Goal: Information Seeking & Learning: Learn about a topic

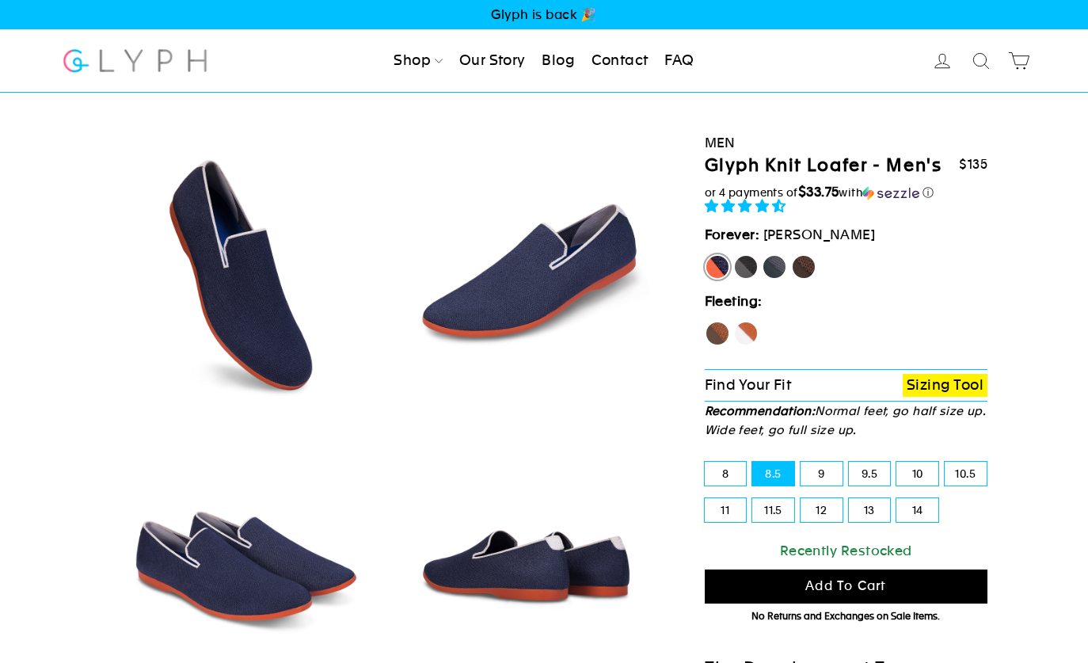
select select "highest-rating"
click at [394, 61] on link "Shop" at bounding box center [418, 61] width 62 height 35
click at [400, 115] on link "Men" at bounding box center [431, 107] width 89 height 36
select select "highest-rating"
click at [686, 57] on link "FAQ" at bounding box center [679, 61] width 42 height 35
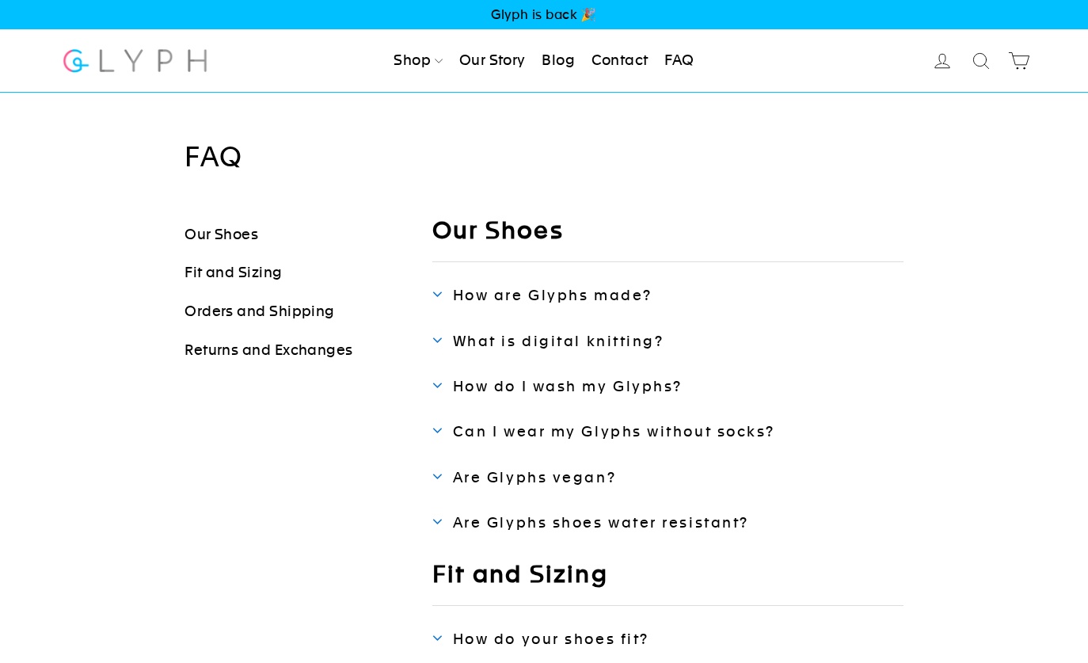
click at [234, 348] on link "Returns and Exchanges" at bounding box center [269, 349] width 168 height 17
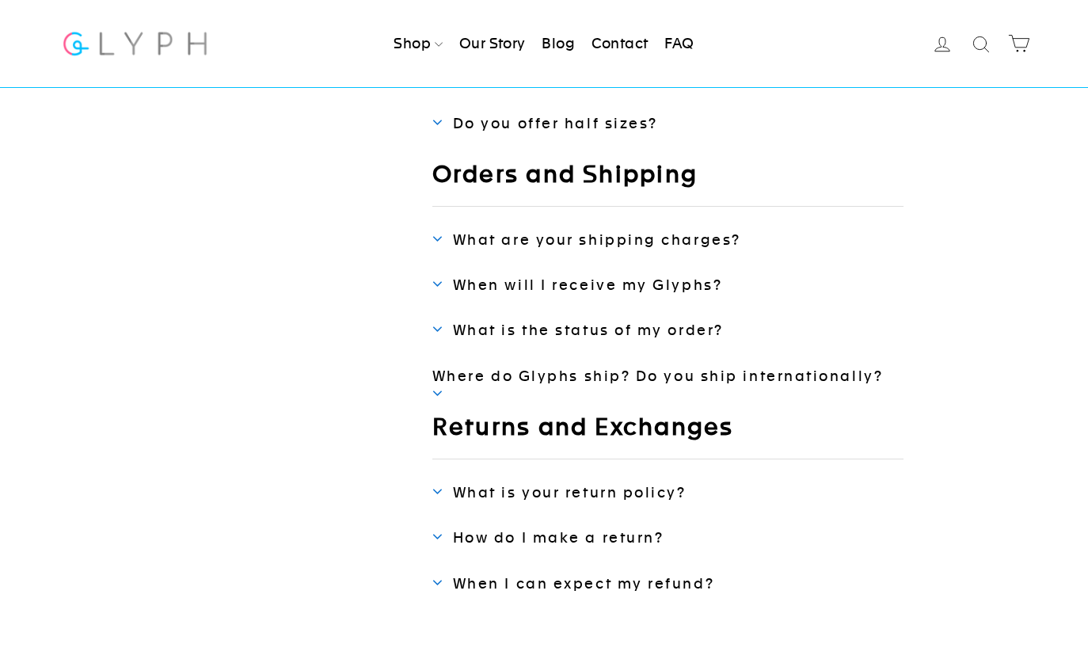
scroll to position [551, 0]
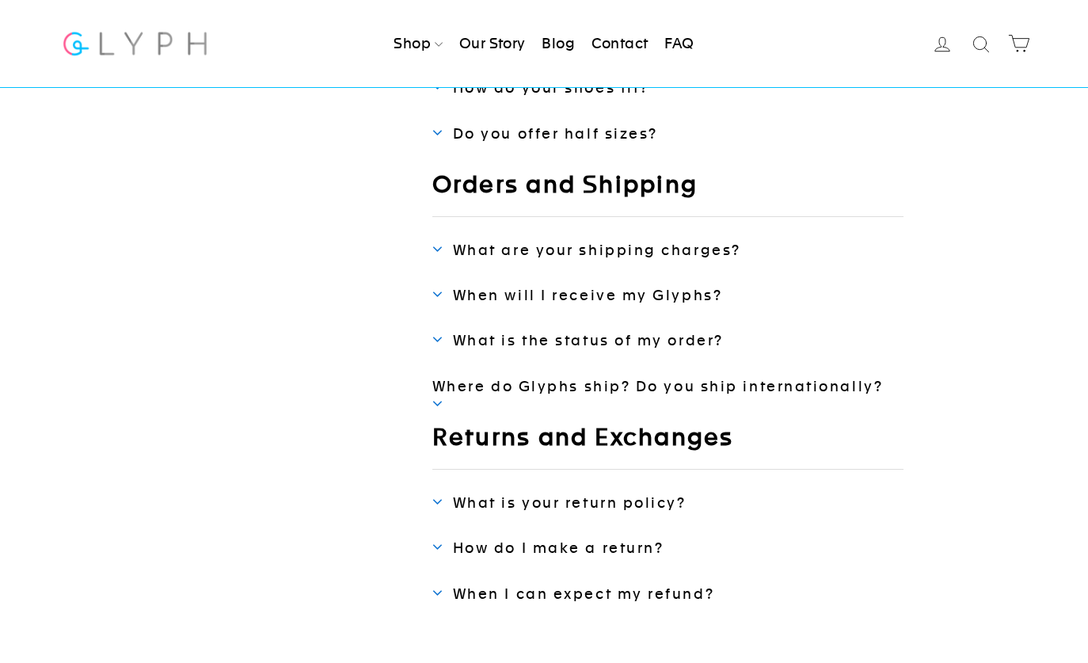
click at [505, 378] on span "Where do Glyphs ship? Do you ship internationally?" at bounding box center [657, 386] width 451 height 17
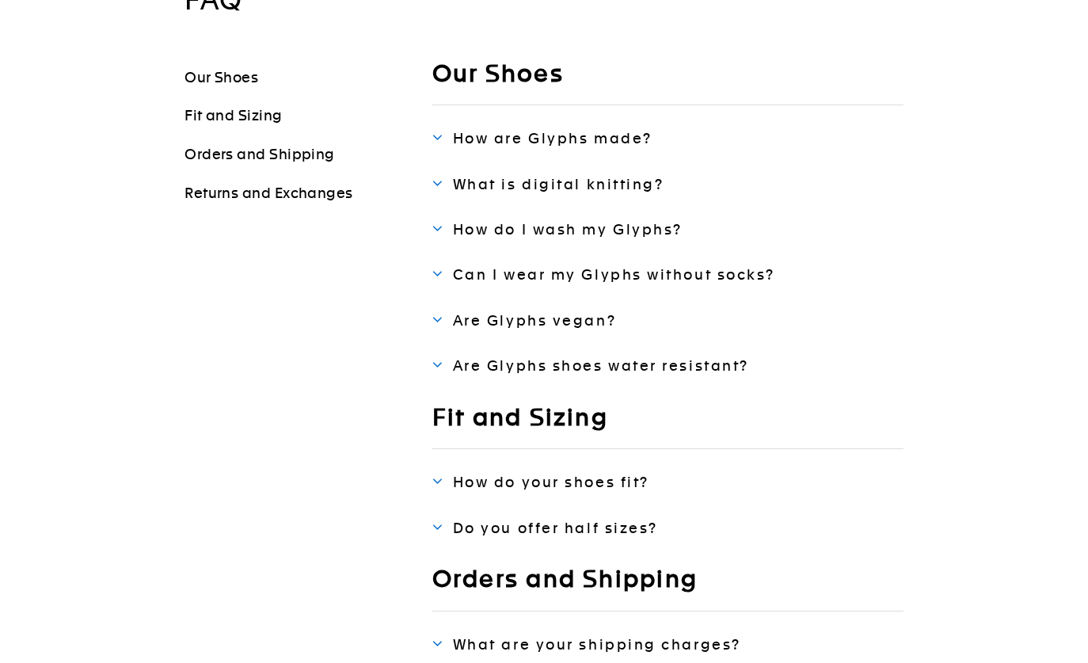
scroll to position [155, 0]
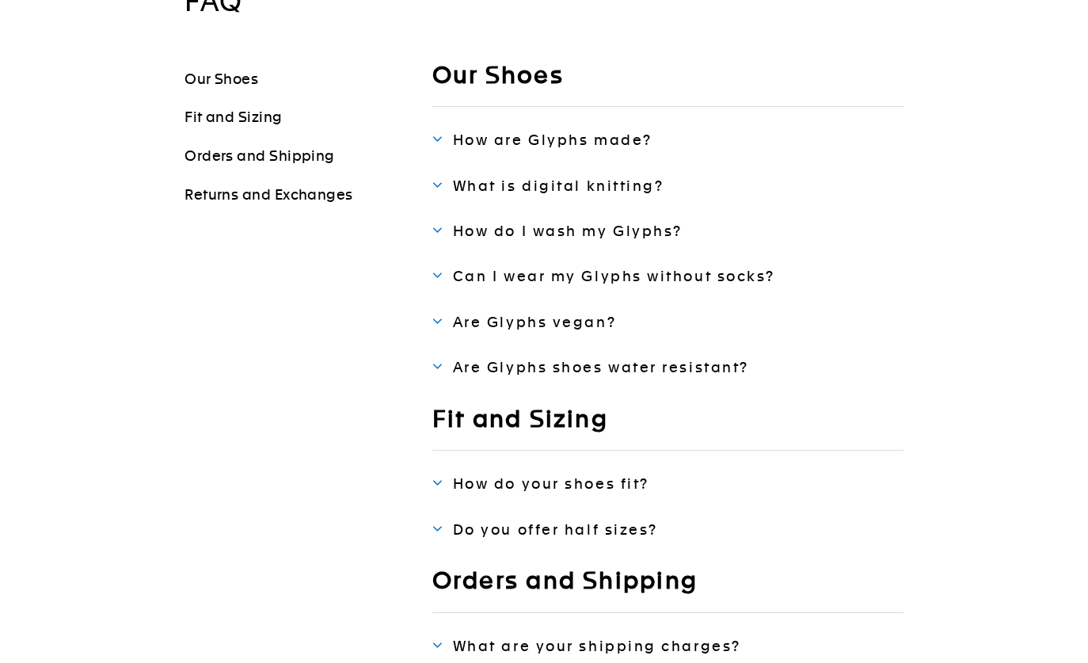
click at [506, 384] on div "Our Shoes How are Glyphs made? Glyphs are digitally knit using recyclable fiber…" at bounding box center [656, 577] width 495 height 1035
click at [512, 370] on span "Are Glyphs shoes water resistant?" at bounding box center [601, 367] width 296 height 17
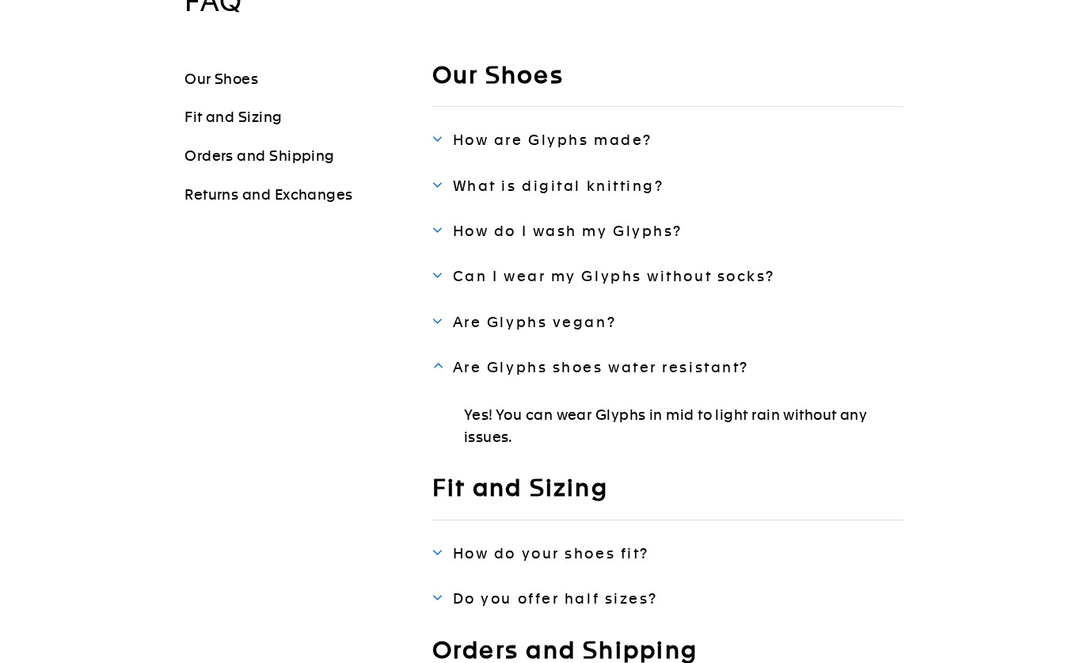
click at [509, 324] on span "Are Glyphs vegan?" at bounding box center [534, 322] width 163 height 17
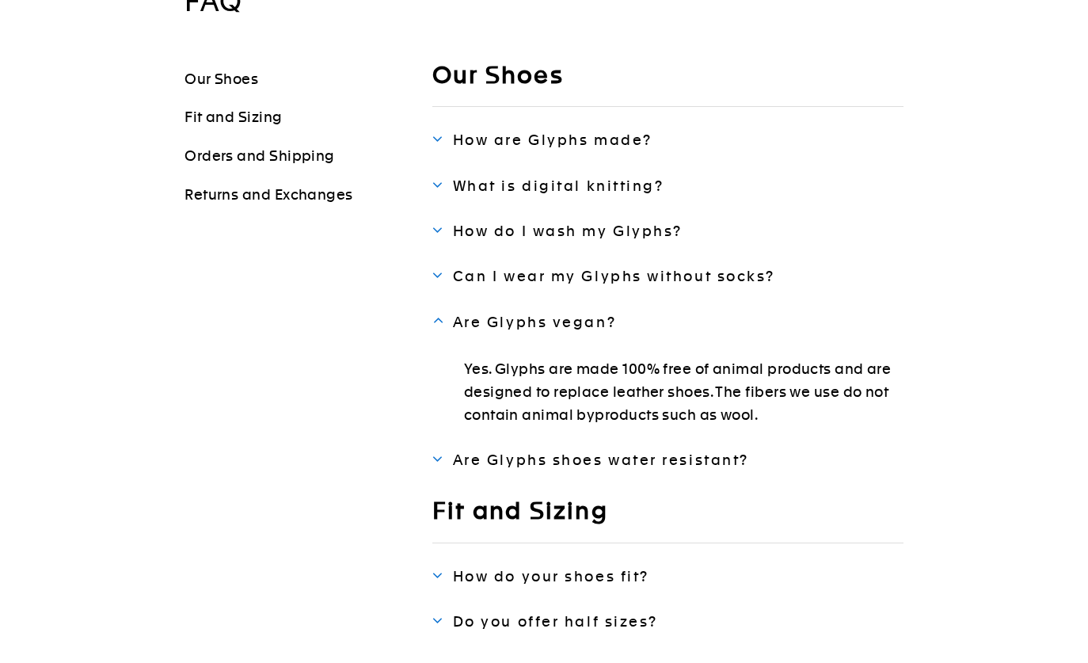
click at [513, 275] on span "Can I wear my Glyphs without socks?" at bounding box center [614, 276] width 322 height 17
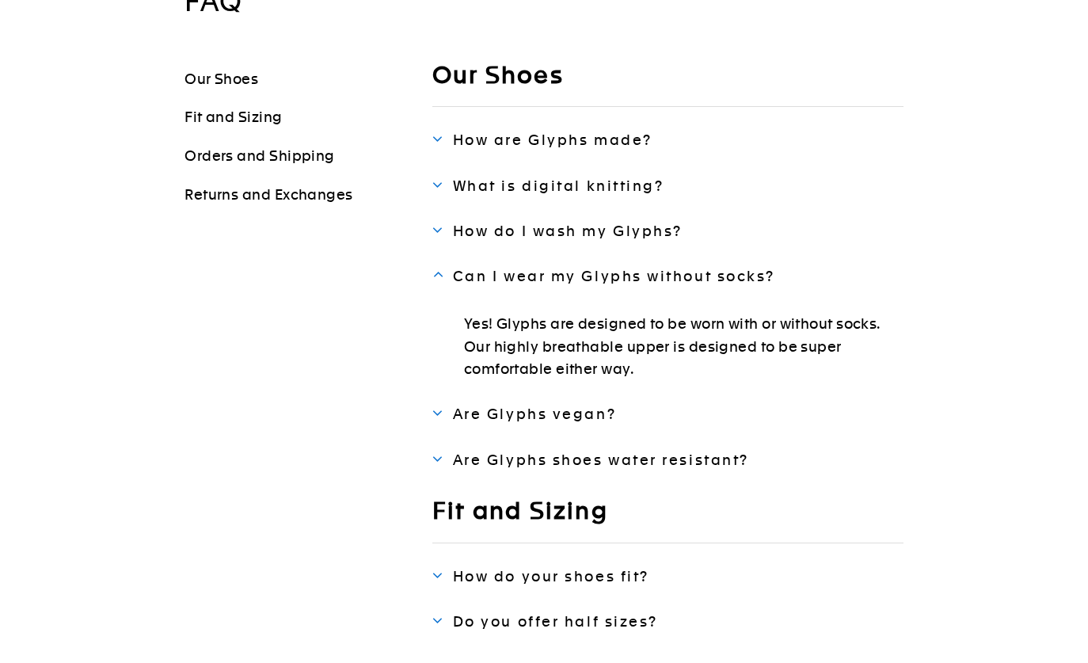
click at [526, 230] on span "How do I wash my Glyphs?" at bounding box center [568, 231] width 230 height 17
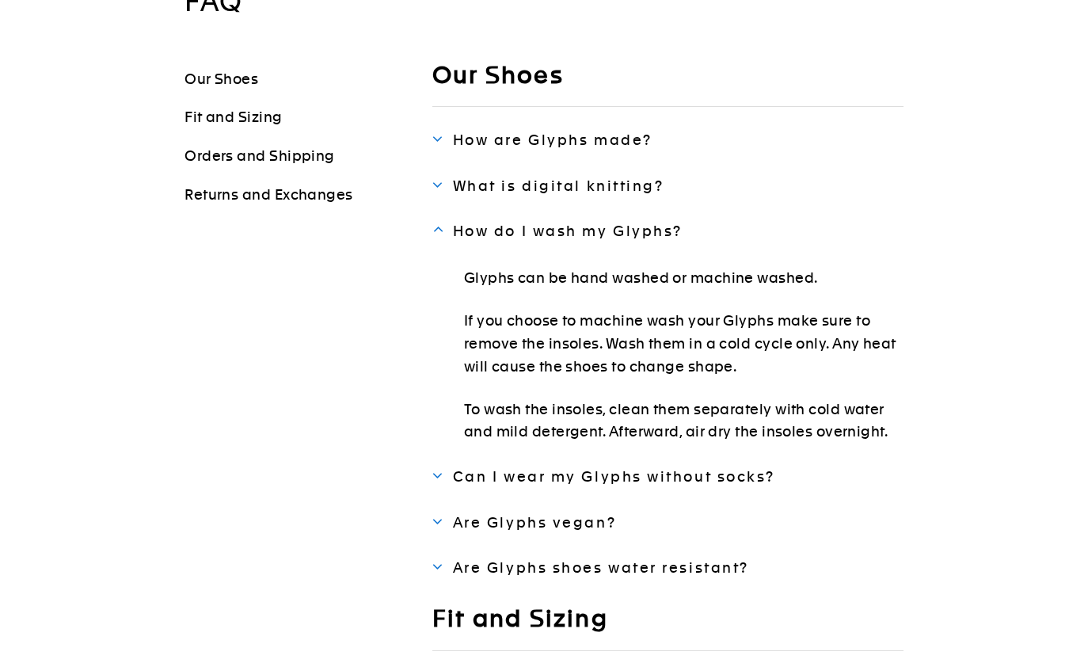
click at [223, 86] on p "Our Shoes" at bounding box center [296, 79] width 223 height 39
click at [524, 175] on div "Our Shoes How are Glyphs made? Glyphs are digitally knit using recyclable fiber…" at bounding box center [667, 318] width 471 height 517
click at [523, 178] on span "What is digital knitting?" at bounding box center [558, 185] width 211 height 17
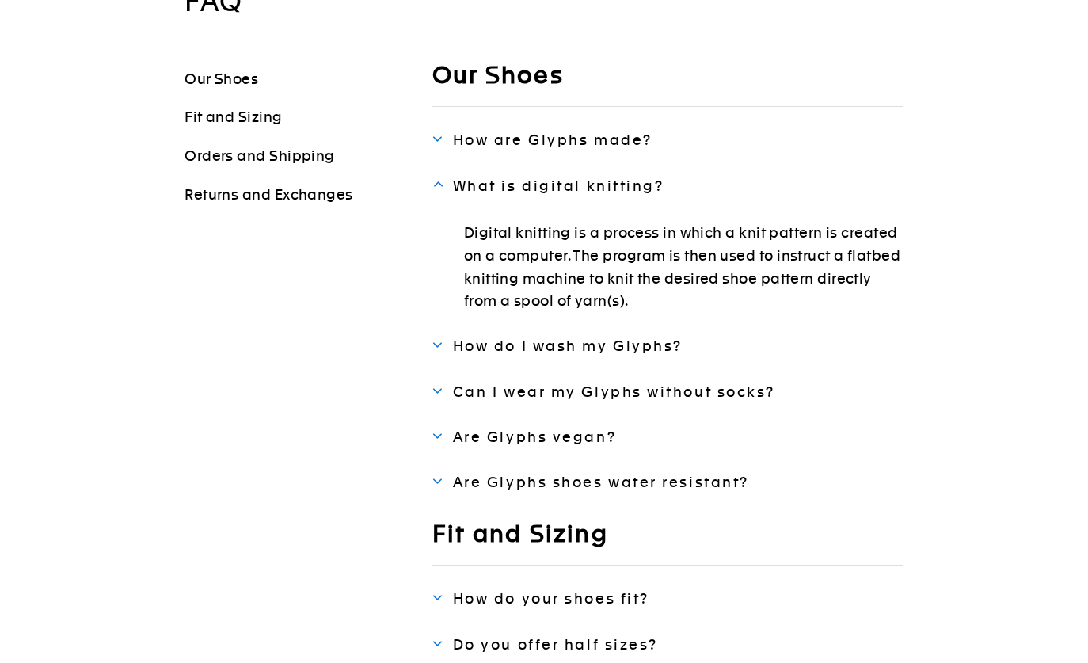
click at [233, 78] on link "Our Shoes" at bounding box center [222, 78] width 74 height 17
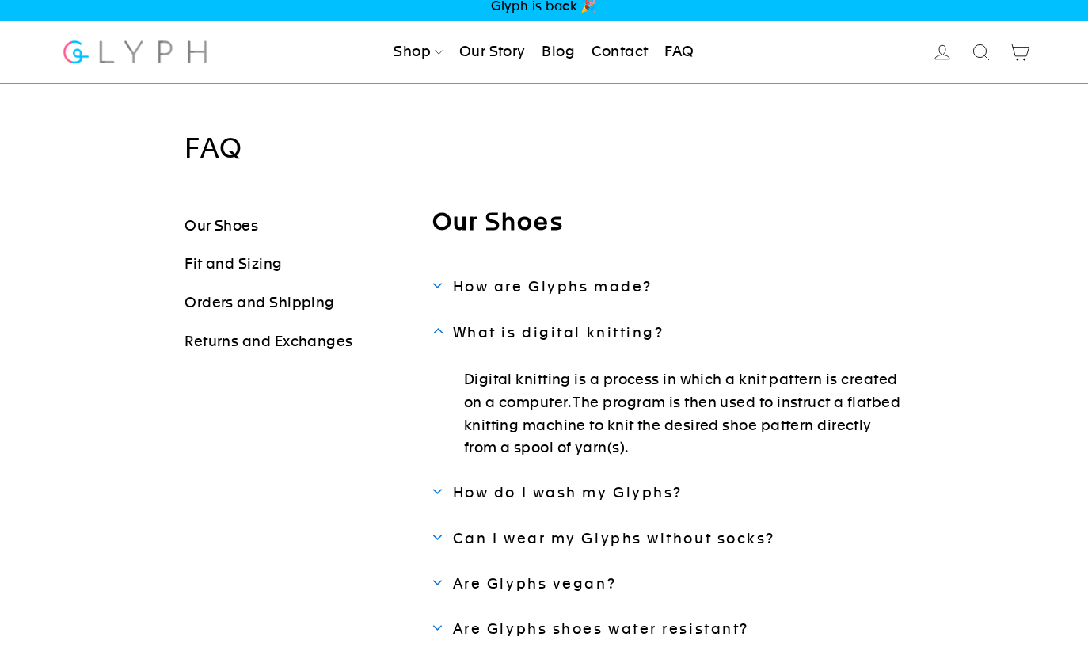
scroll to position [0, 0]
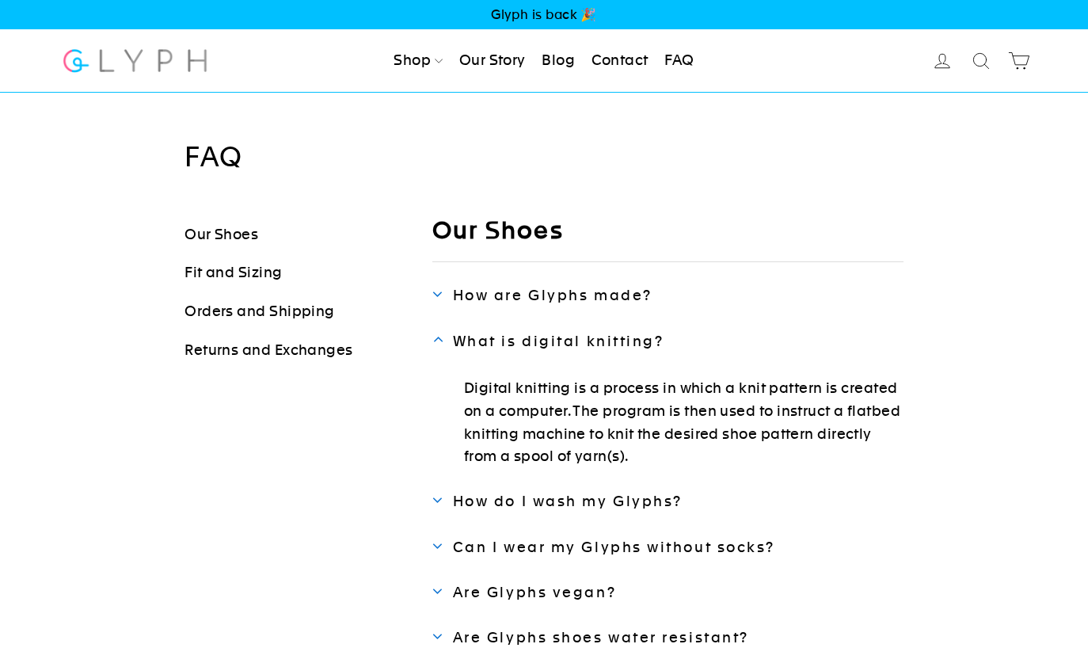
click at [489, 59] on link "Our Story" at bounding box center [492, 61] width 79 height 35
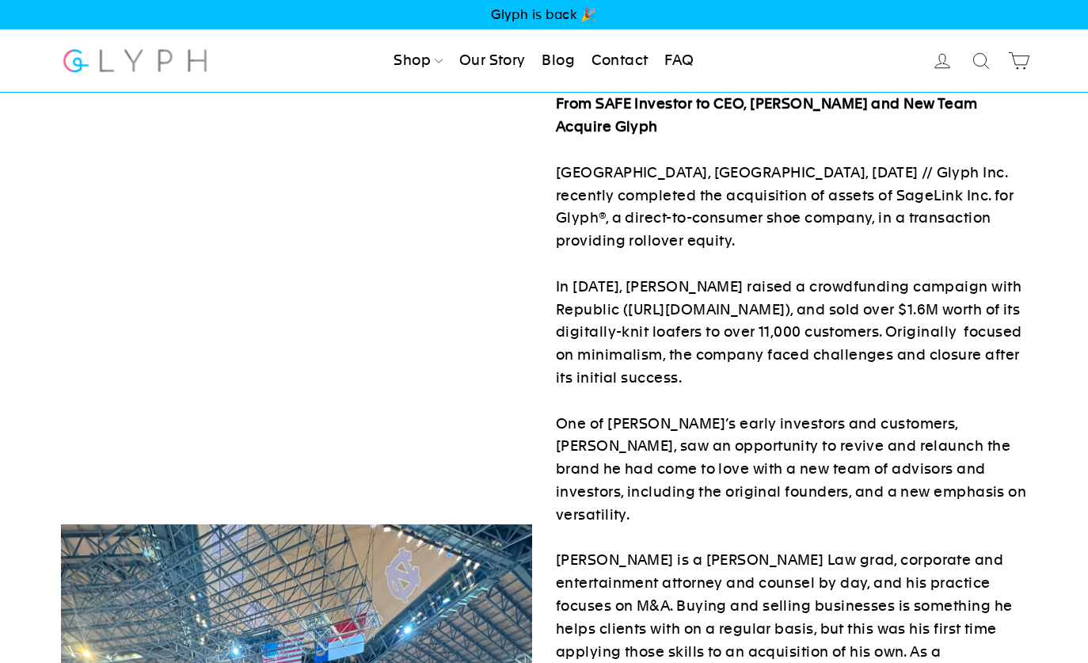
click at [625, 55] on link "Contact" at bounding box center [620, 61] width 70 height 35
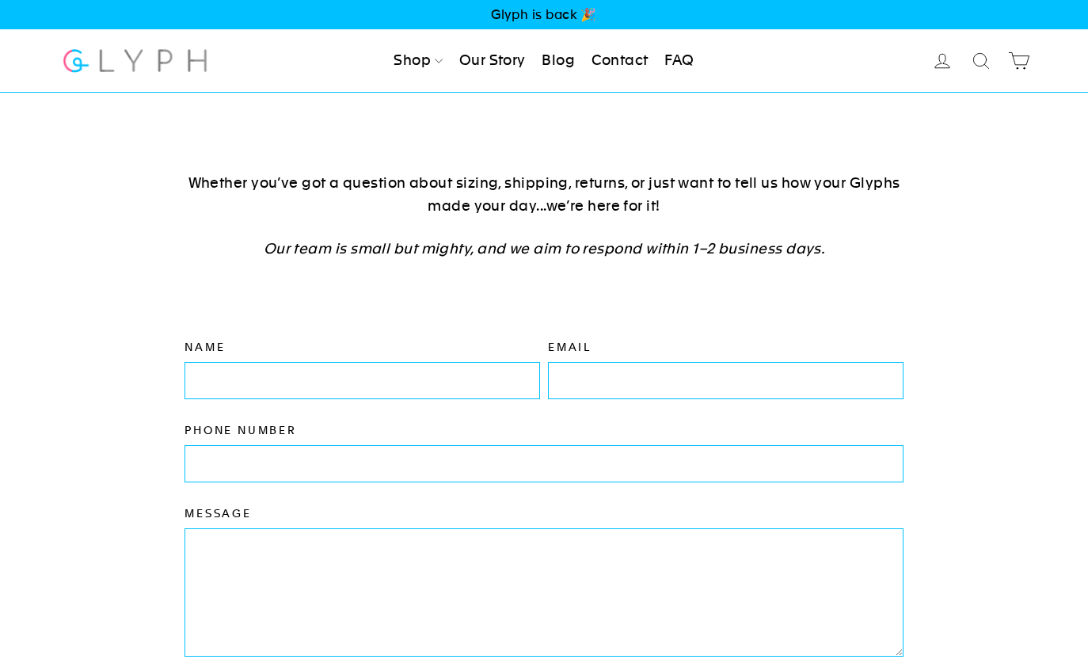
click at [555, 65] on link "Blog" at bounding box center [558, 61] width 46 height 35
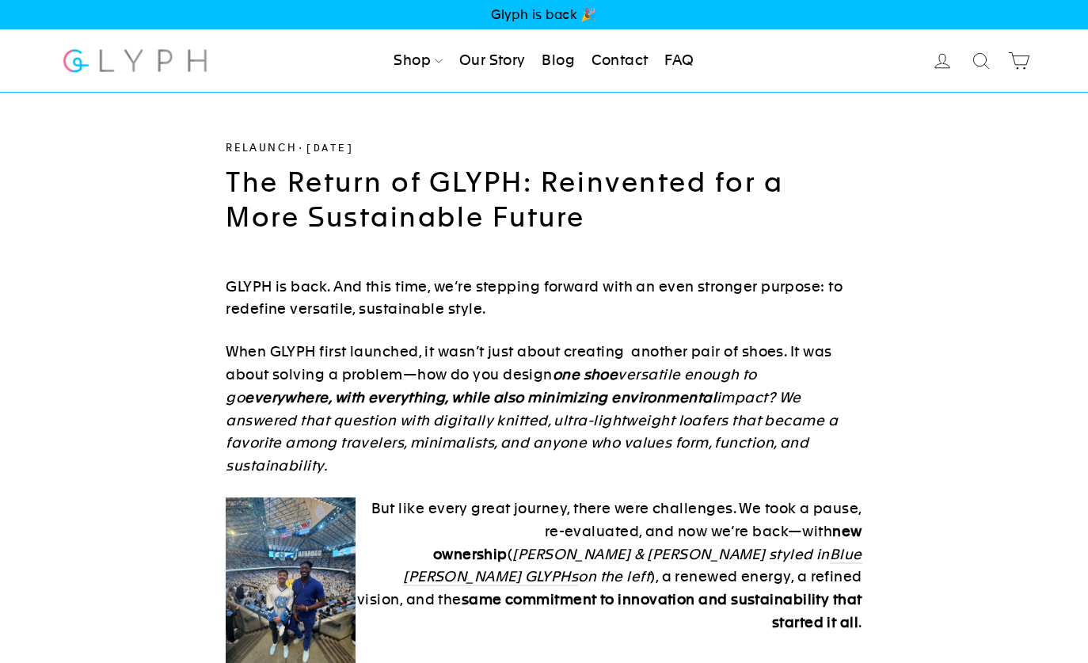
click at [953, 60] on link "Log in" at bounding box center [942, 60] width 35 height 35
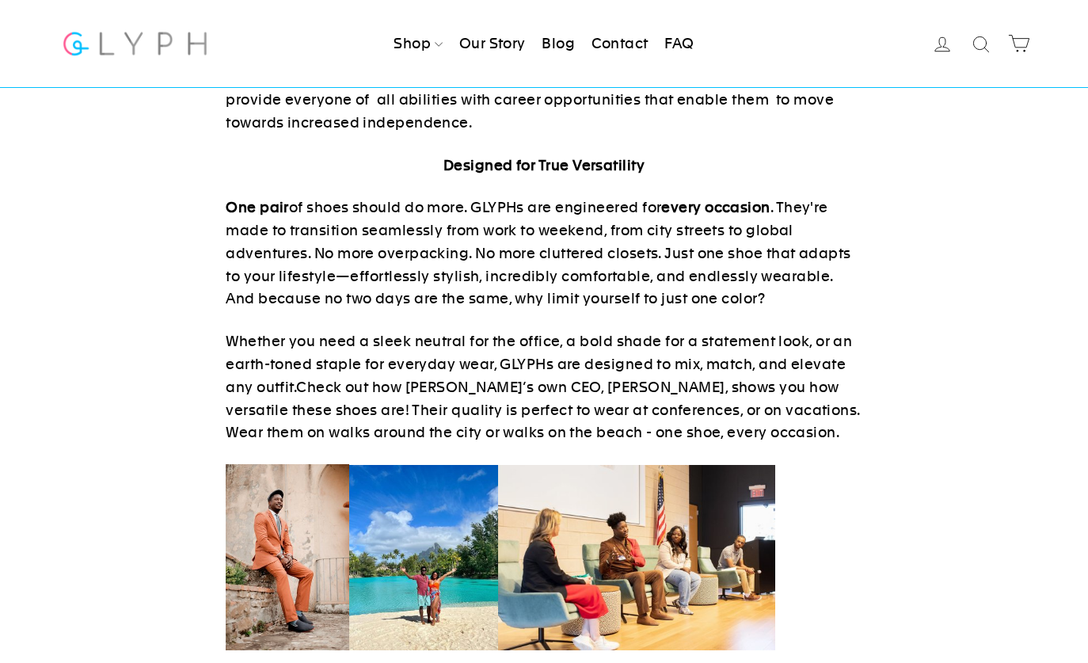
scroll to position [239, 0]
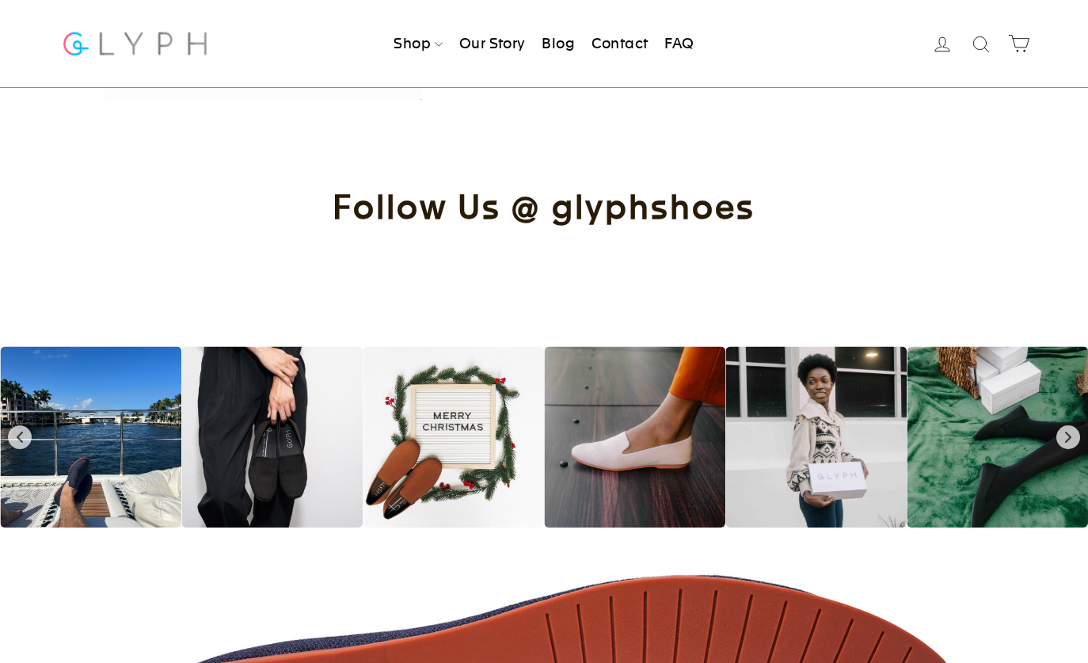
scroll to position [1855, 0]
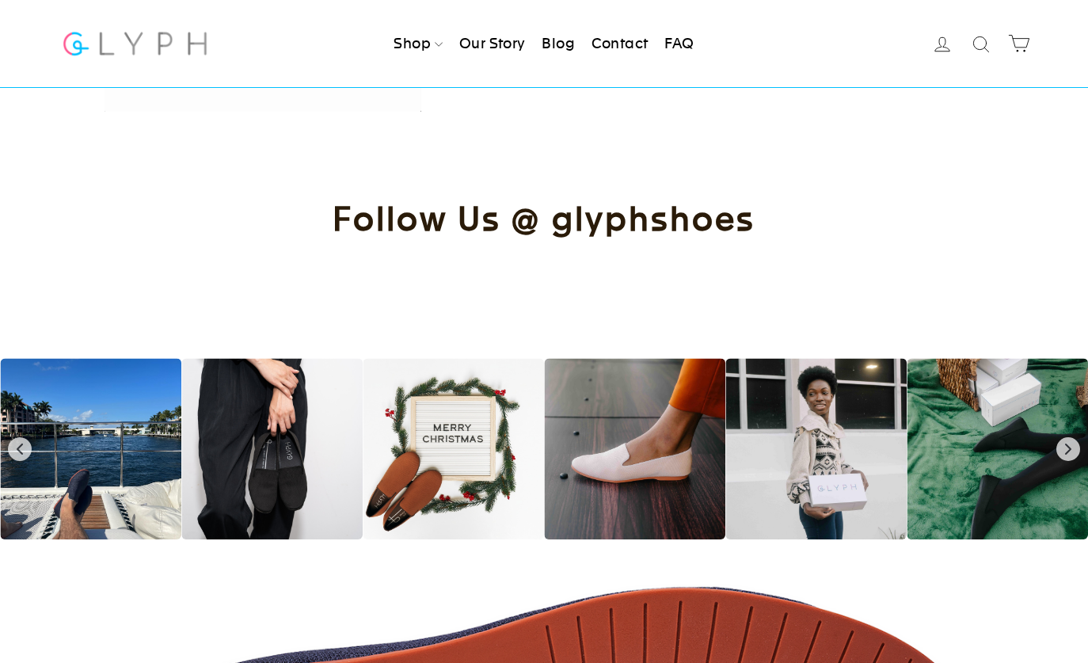
click at [628, 223] on h2 "Follow Us @ glyphshoes" at bounding box center [544, 219] width 966 height 42
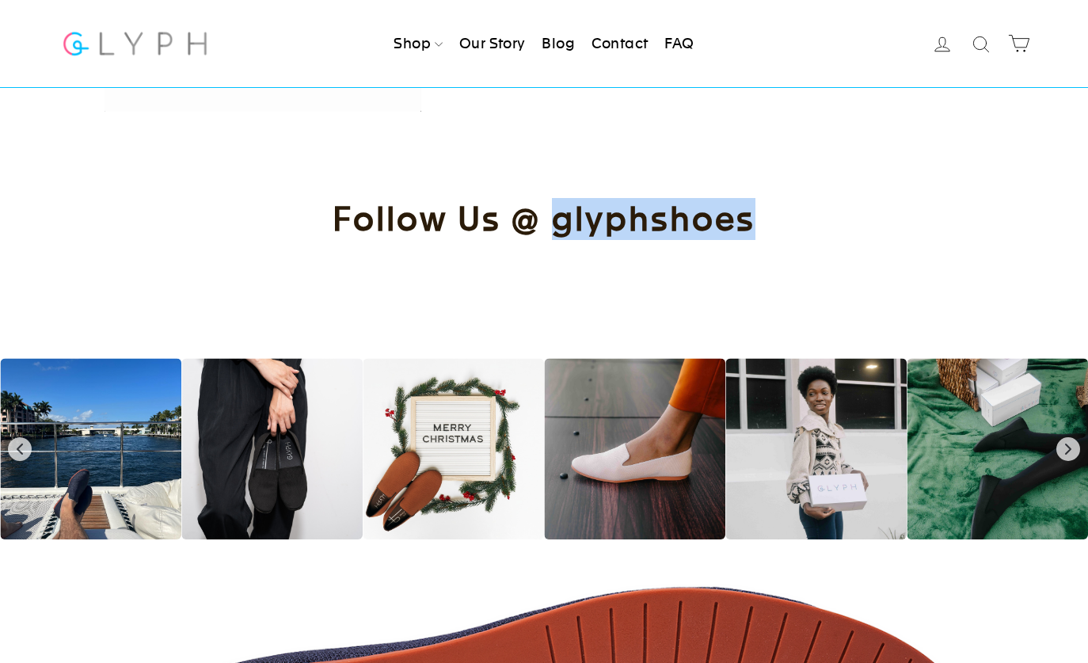
click at [628, 223] on h2 "Follow Us @ glyphshoes" at bounding box center [544, 219] width 966 height 42
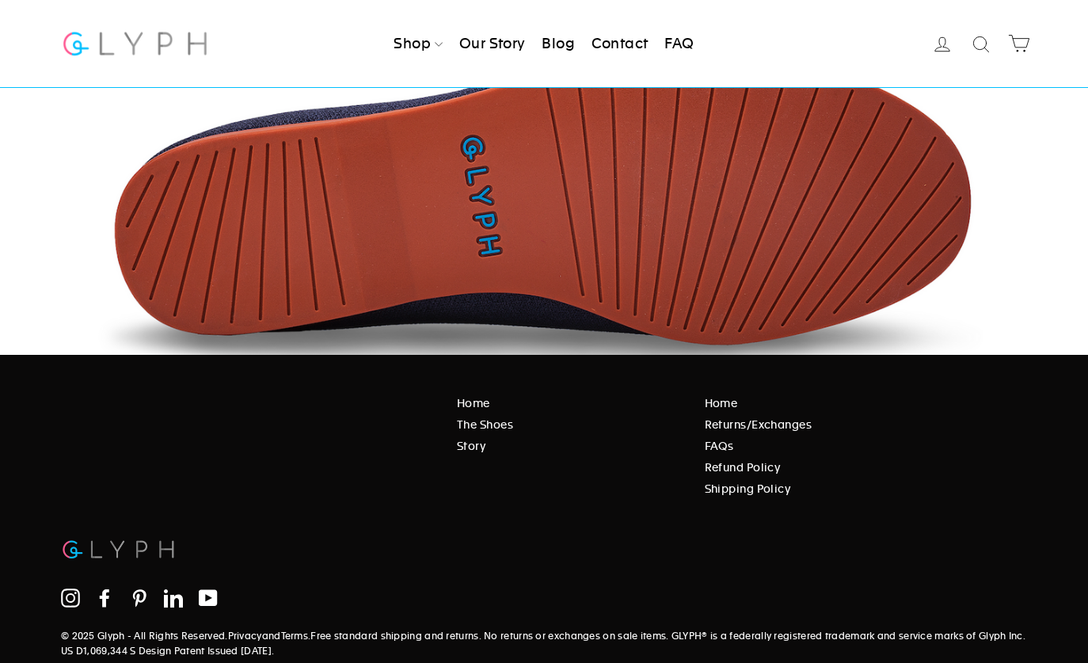
scroll to position [2396, 0]
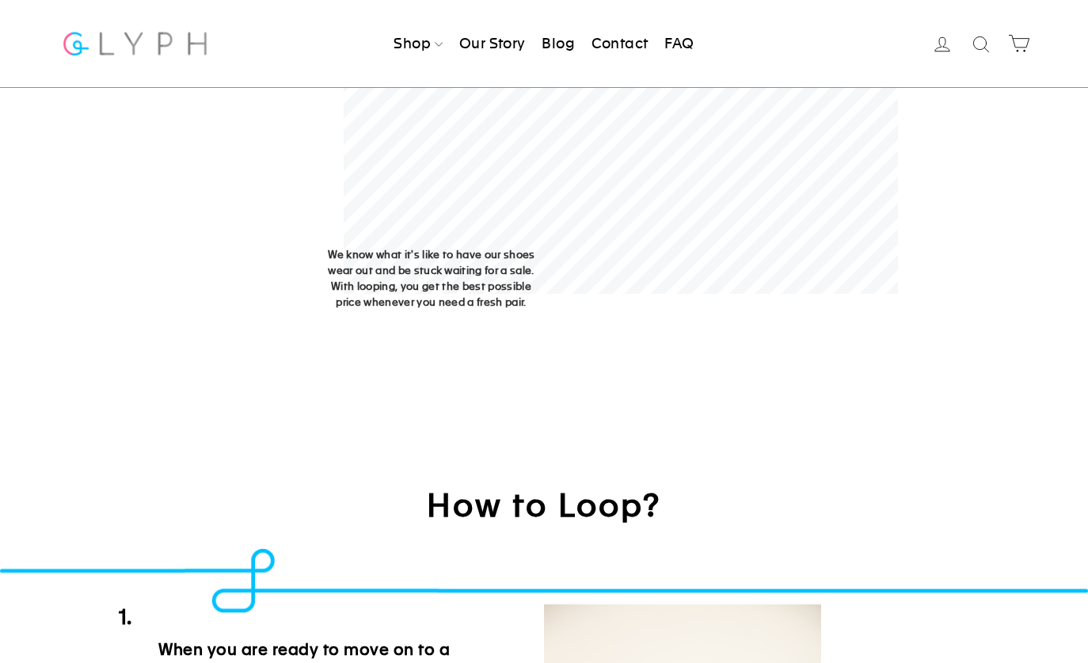
scroll to position [775, 0]
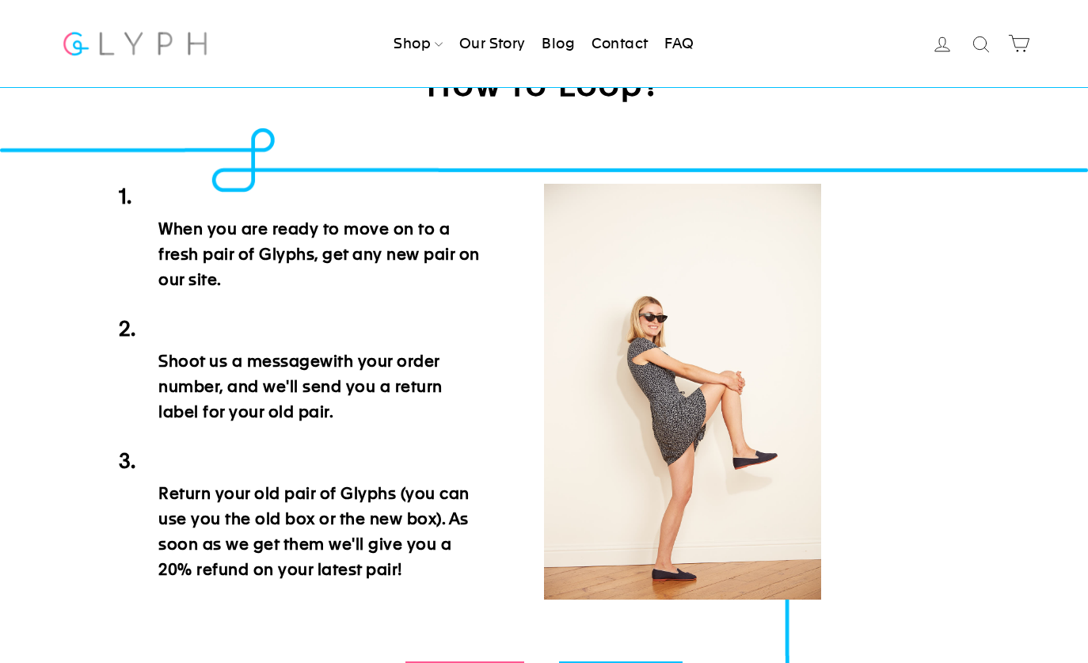
click at [347, 341] on h2 at bounding box center [300, 329] width 362 height 27
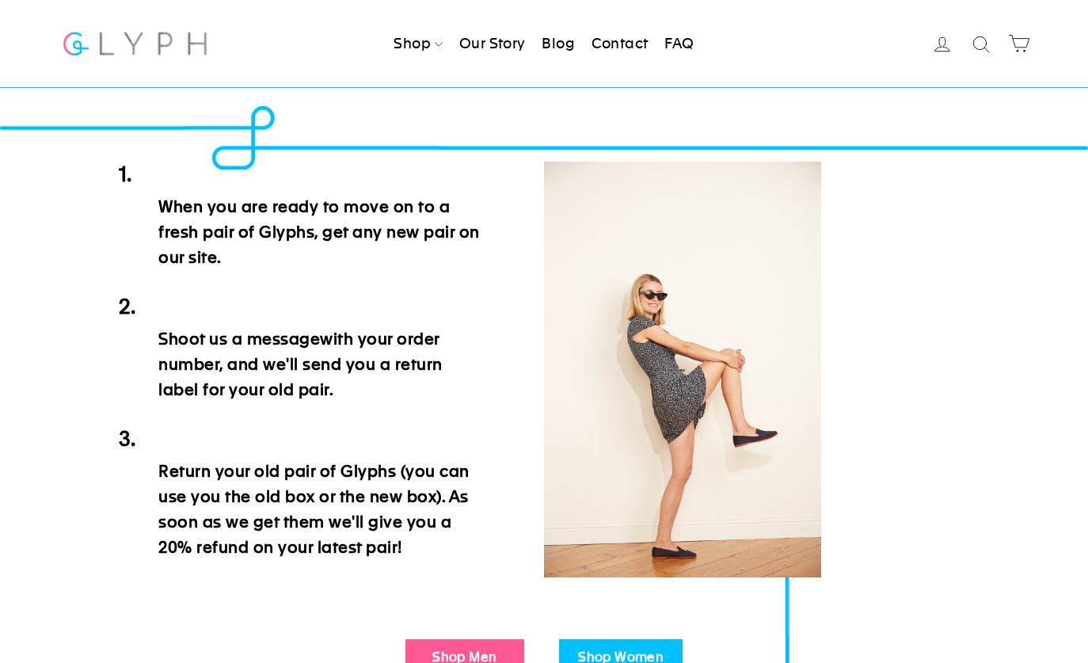
scroll to position [797, 0]
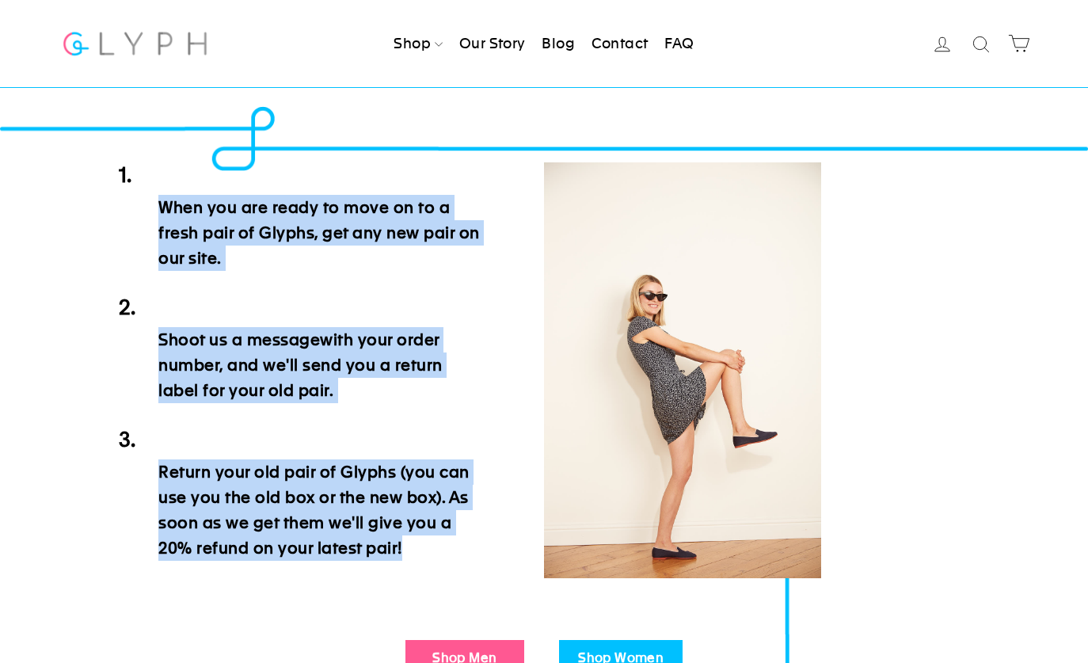
drag, startPoint x: 401, startPoint y: 571, endPoint x: 107, endPoint y: 192, distance: 479.8
click at [107, 190] on div "When you are ready to move on to a fresh pair of Glyphs, get any new pair on ou…" at bounding box center [543, 374] width 1029 height 502
copy div "When you are ready to move on to a fresh pair of Glyphs, get any new pair on ou…"
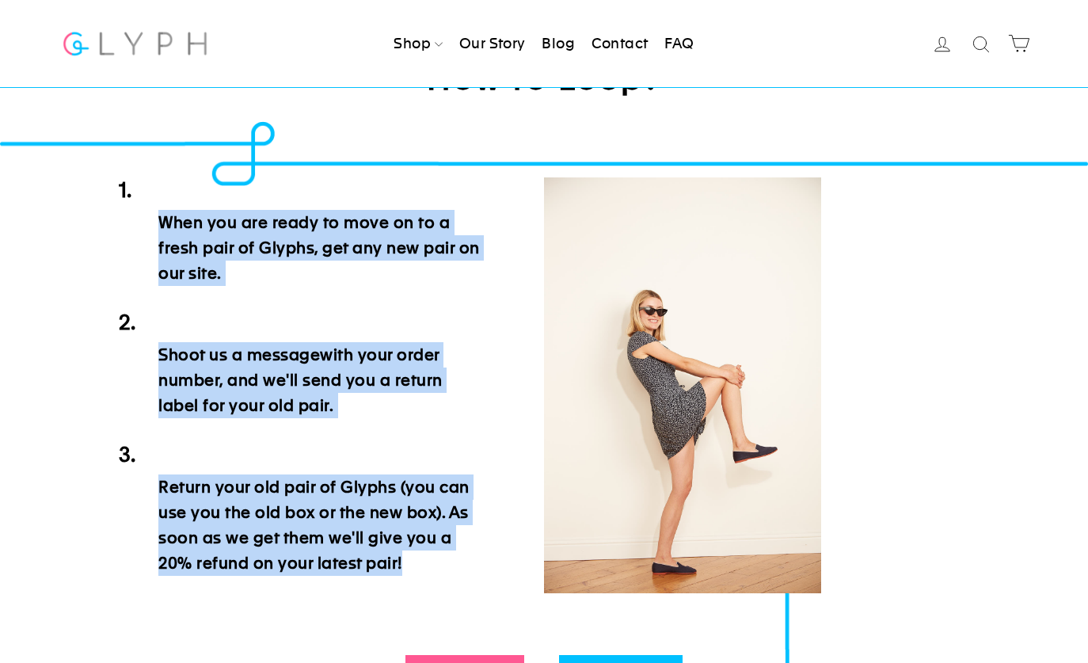
scroll to position [783, 0]
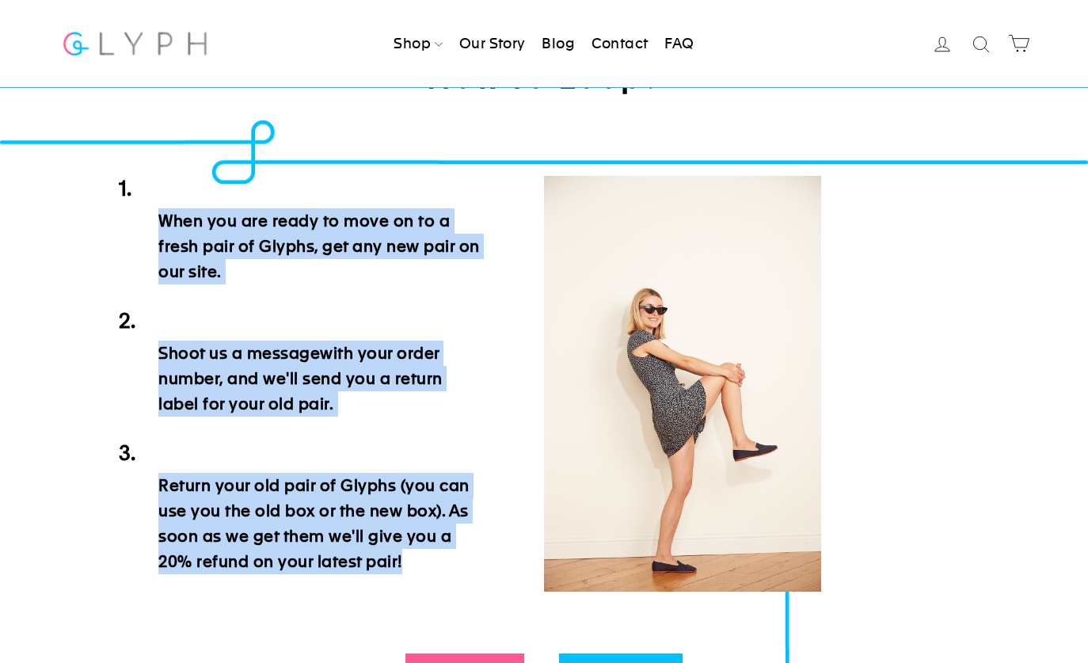
copy div "When you are ready to move on to a fresh pair of Glyphs, get any new pair on ou…"
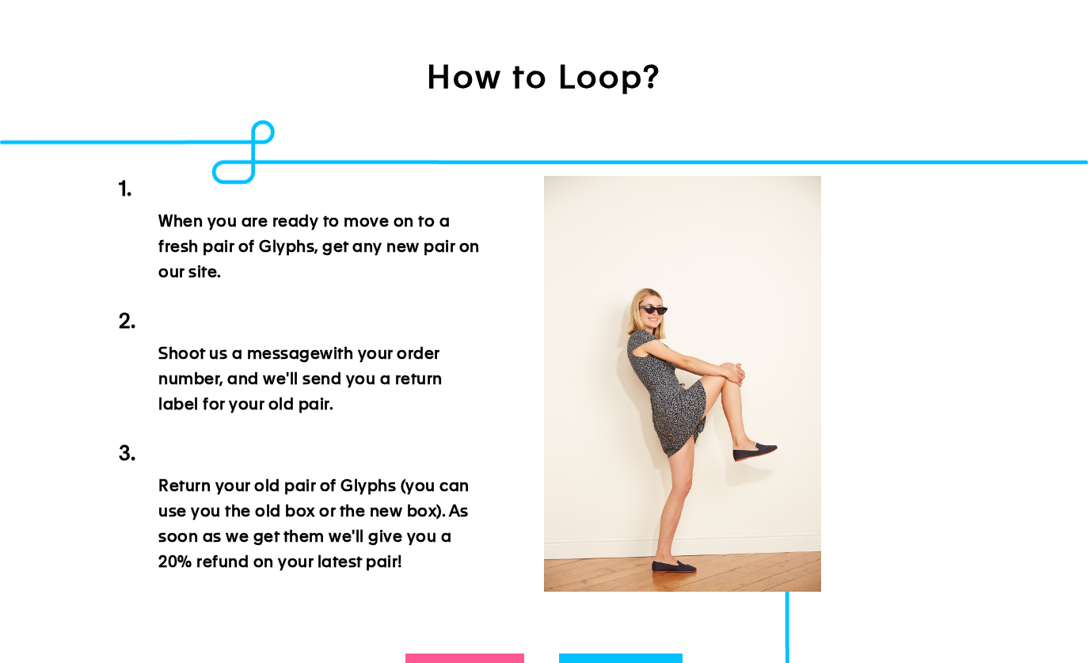
scroll to position [783, 0]
